Goal: Task Accomplishment & Management: Manage account settings

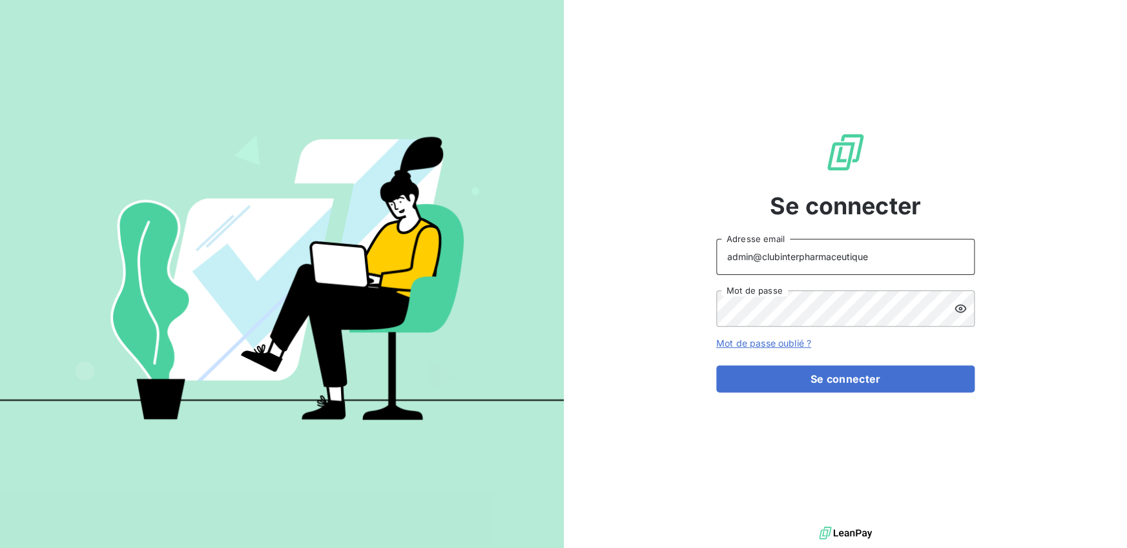
click at [854, 261] on input "admin@clubinterpharmaceutique" at bounding box center [845, 257] width 258 height 36
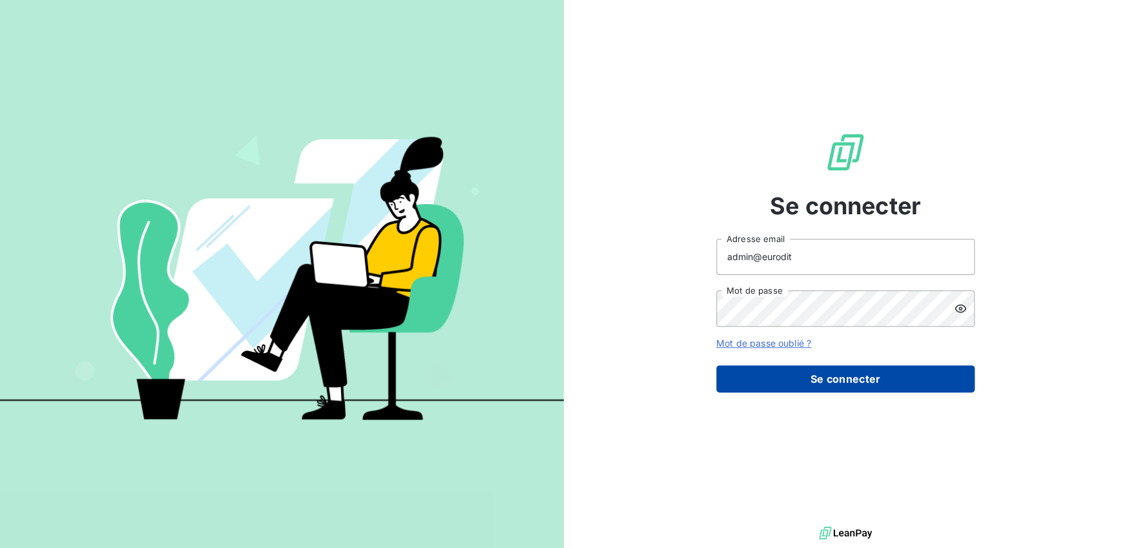
click at [810, 384] on button "Se connecter" at bounding box center [845, 379] width 258 height 27
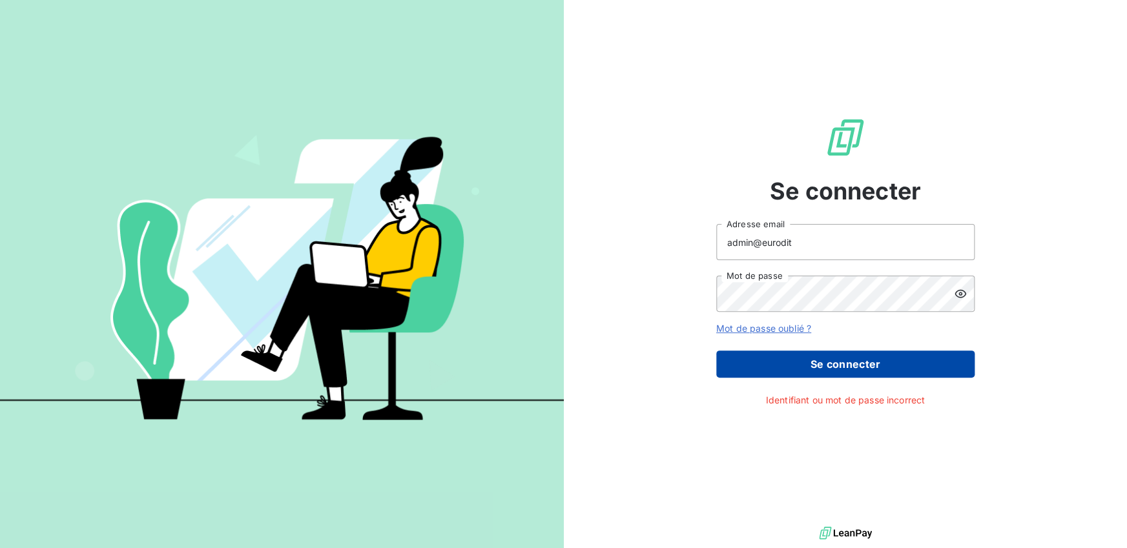
click at [816, 372] on button "Se connecter" at bounding box center [845, 364] width 258 height 27
click at [781, 245] on input "admin@eurodit" at bounding box center [845, 242] width 258 height 36
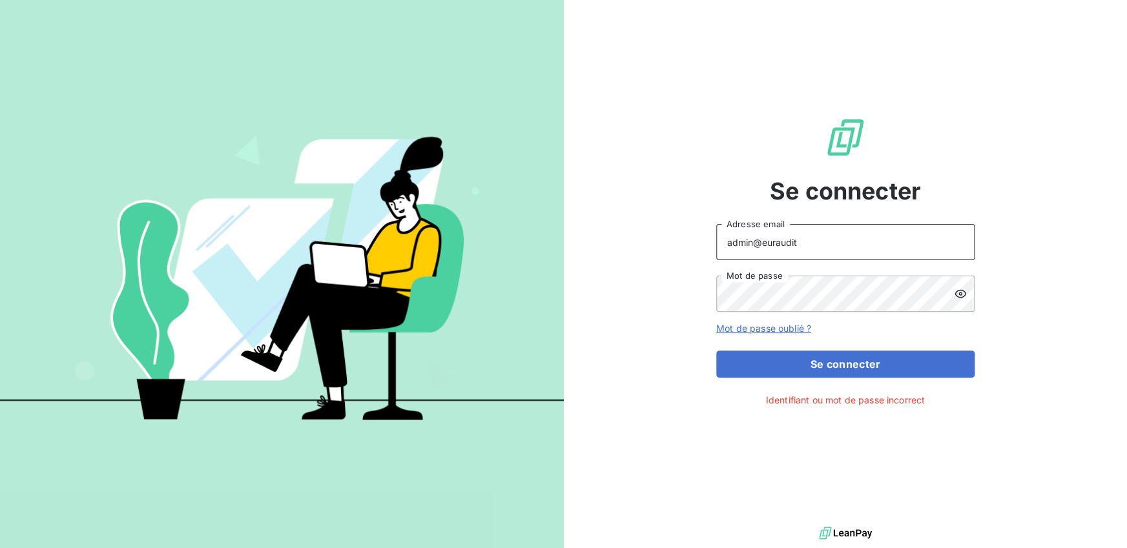
type input "admin@euraudit"
click at [716, 351] on button "Se connecter" at bounding box center [845, 364] width 258 height 27
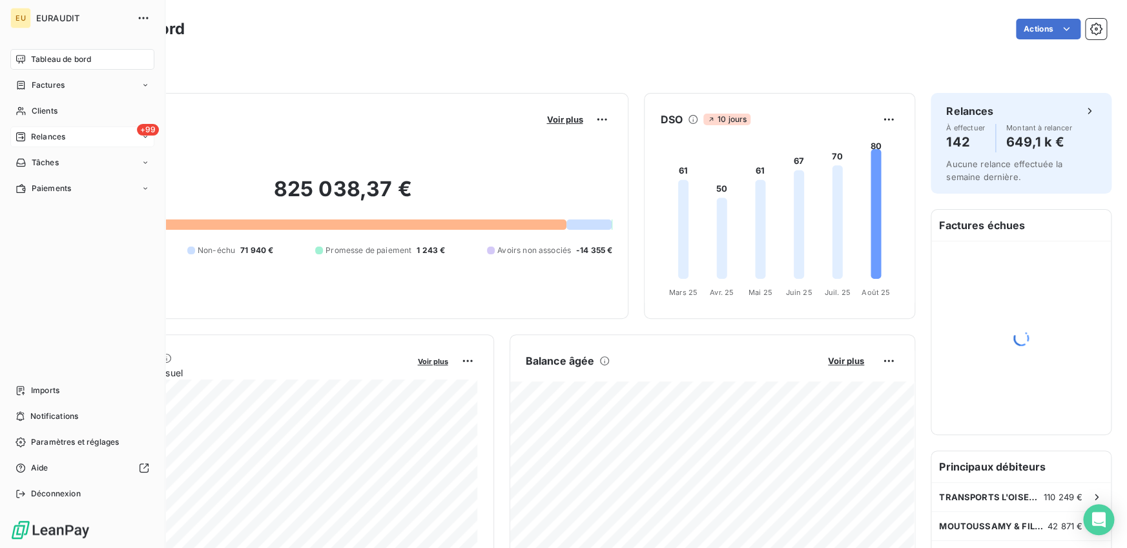
click at [21, 139] on icon at bounding box center [21, 137] width 10 height 10
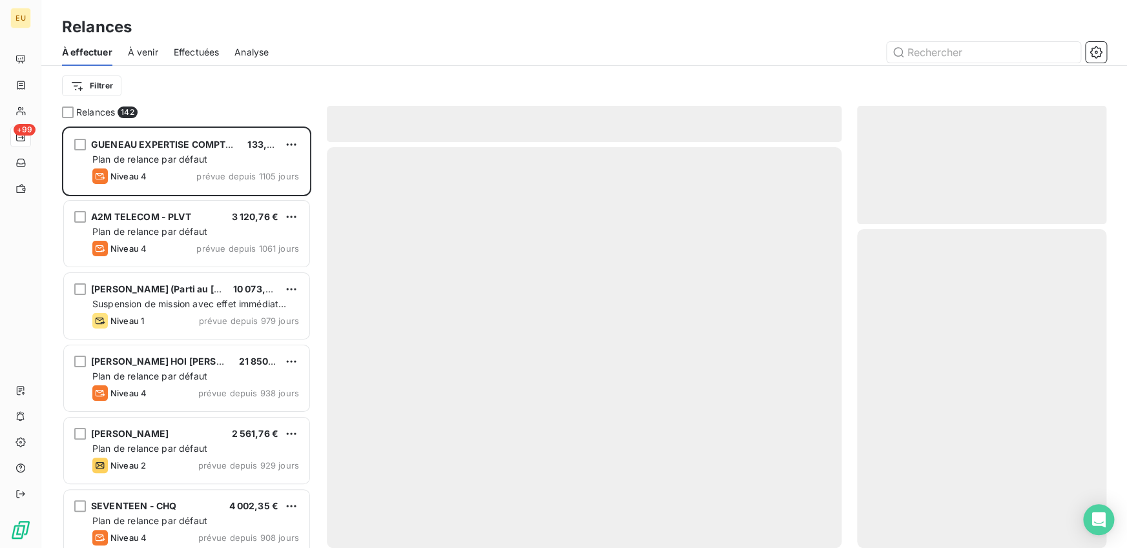
scroll to position [422, 249]
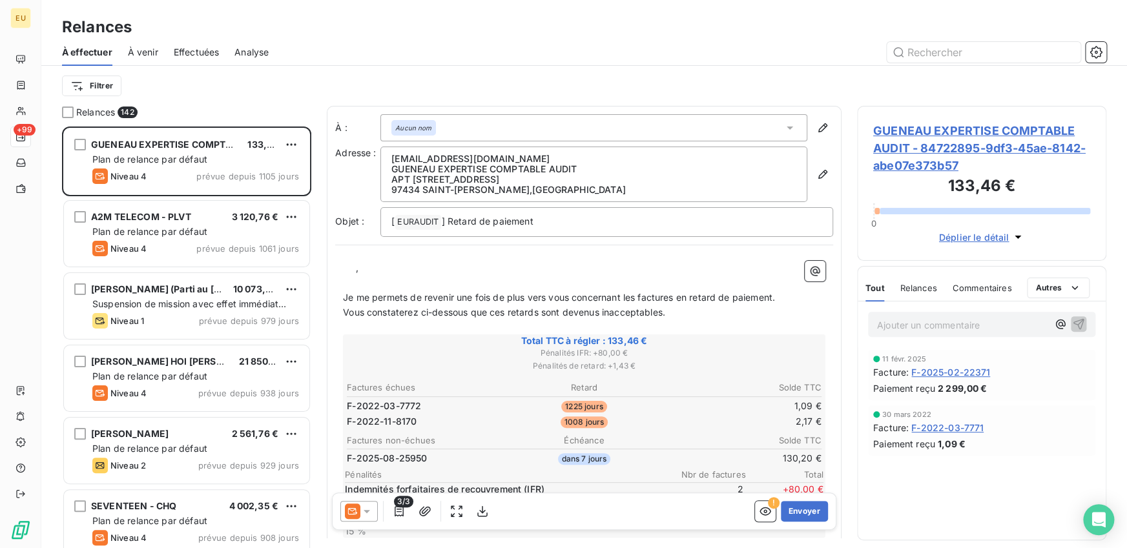
click at [197, 49] on span "Effectuées" at bounding box center [197, 52] width 46 height 13
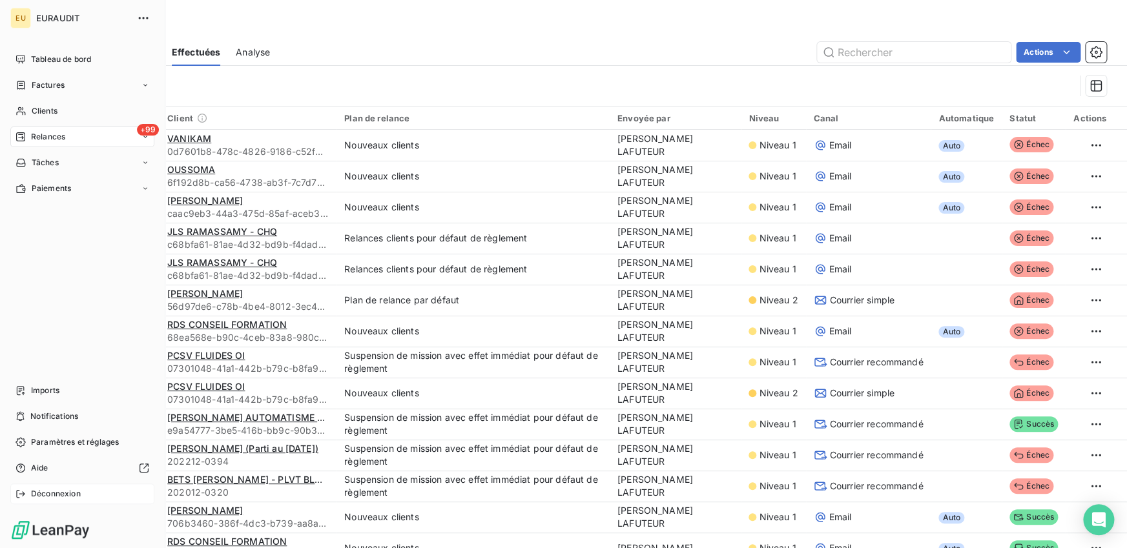
click at [16, 493] on icon at bounding box center [21, 494] width 10 height 10
